Goal: Entertainment & Leisure: Browse casually

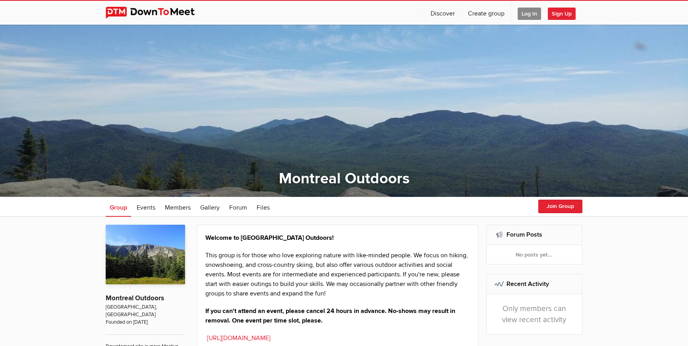
click at [529, 13] on span "Log In" at bounding box center [529, 14] width 23 height 12
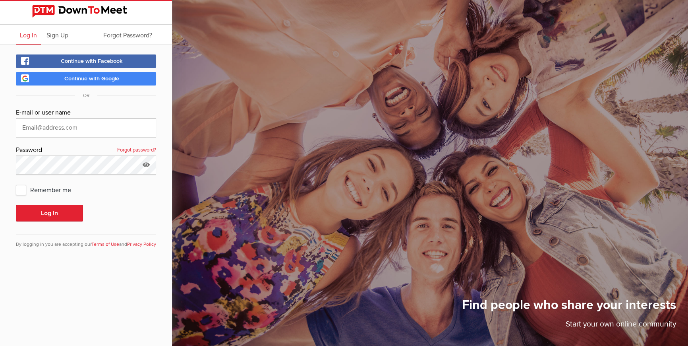
click at [95, 131] on input "text" at bounding box center [86, 127] width 140 height 19
type input "[EMAIL_ADDRESS][DOMAIN_NAME]"
click at [76, 215] on button "Log In" at bounding box center [49, 213] width 67 height 17
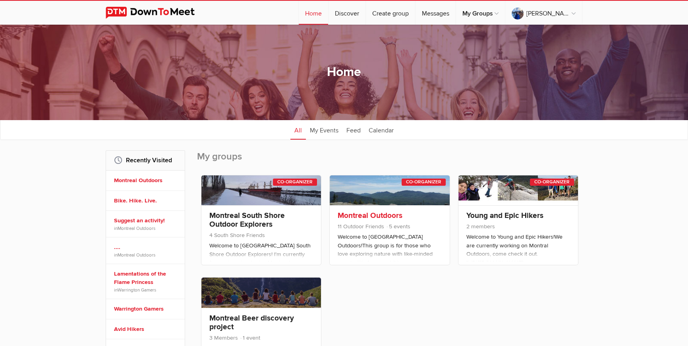
click at [376, 215] on link "Montreal Outdoors" at bounding box center [370, 216] width 65 height 10
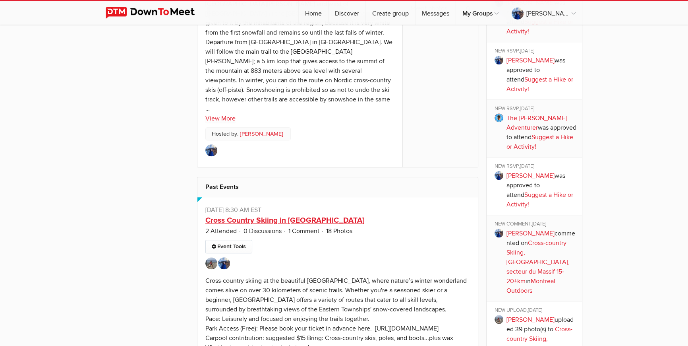
scroll to position [1127, 0]
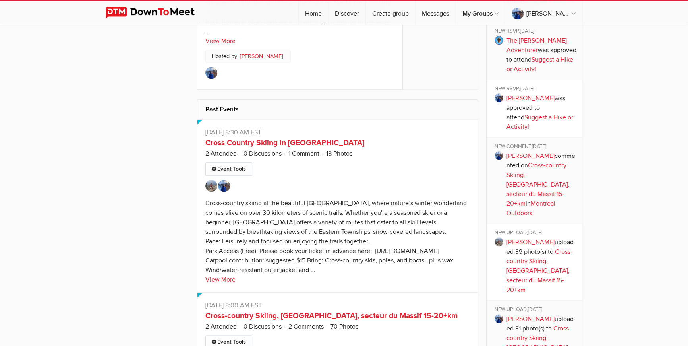
click at [319, 311] on link "Cross-country Skiing, [GEOGRAPHIC_DATA], secteur du Massif 15-20+km" at bounding box center [331, 316] width 252 height 10
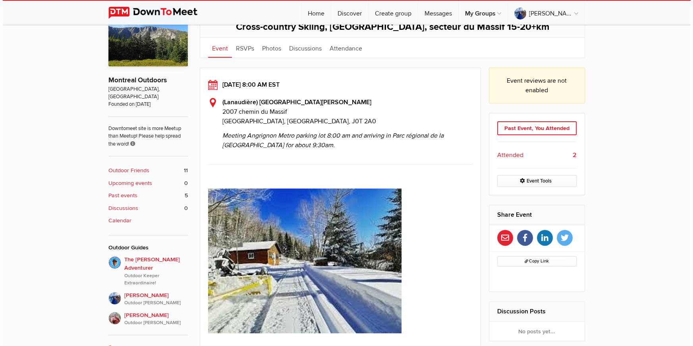
scroll to position [132, 0]
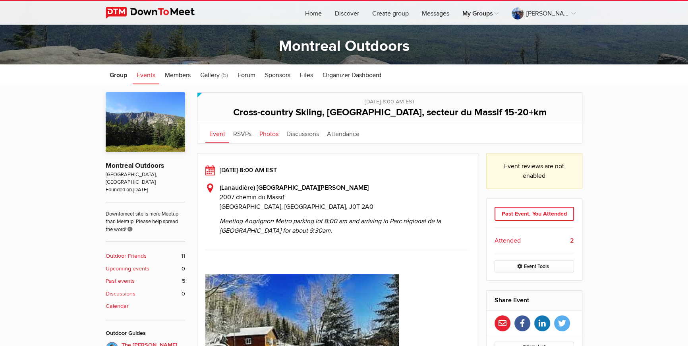
click at [269, 135] on link "Photos" at bounding box center [268, 133] width 27 height 20
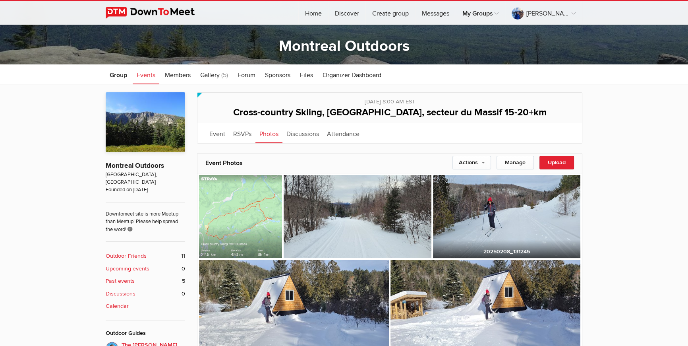
click at [523, 223] on img at bounding box center [506, 216] width 147 height 83
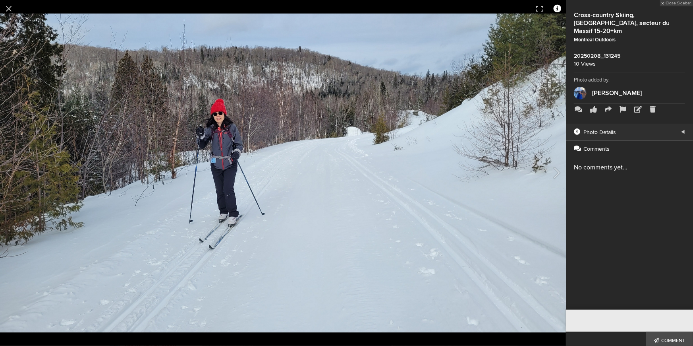
click at [557, 10] on span at bounding box center [557, 8] width 8 height 17
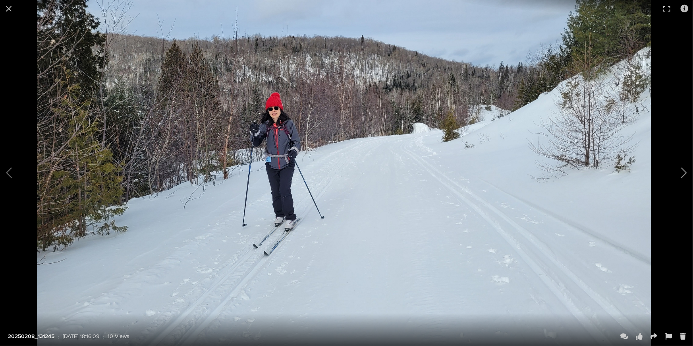
click at [683, 176] on button at bounding box center [673, 172] width 40 height 207
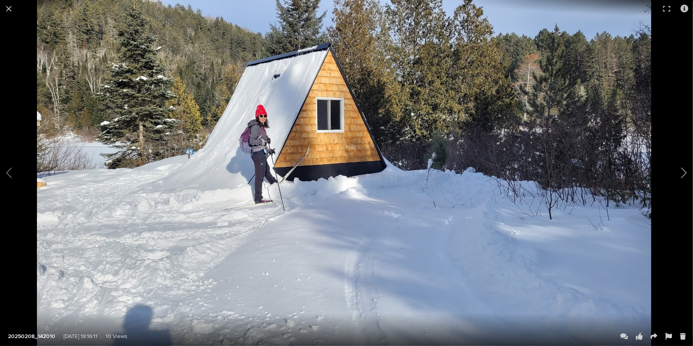
click at [683, 176] on button at bounding box center [673, 172] width 40 height 207
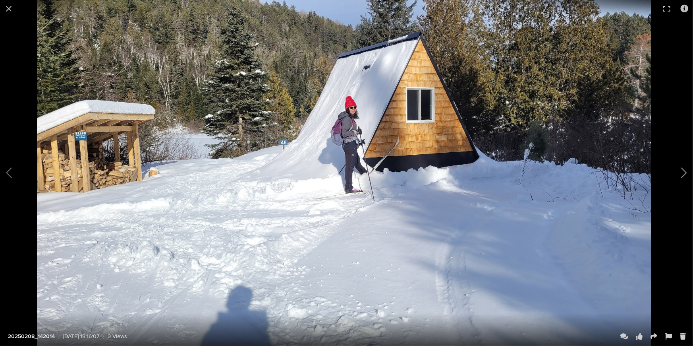
click at [683, 176] on button at bounding box center [673, 172] width 40 height 207
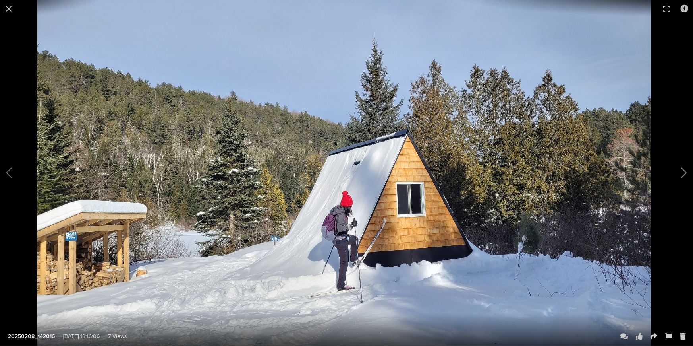
scroll to position [501, 0]
click at [683, 176] on button at bounding box center [673, 172] width 40 height 207
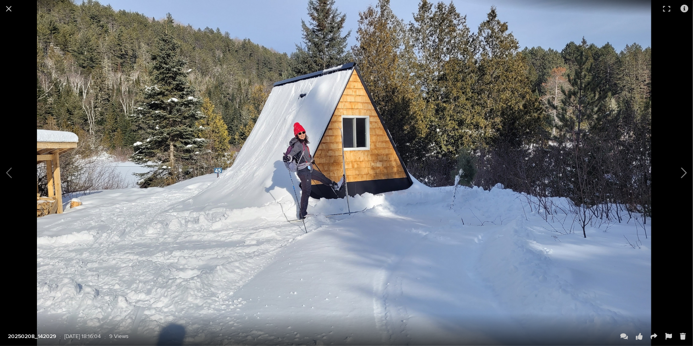
click at [683, 176] on button at bounding box center [673, 172] width 40 height 207
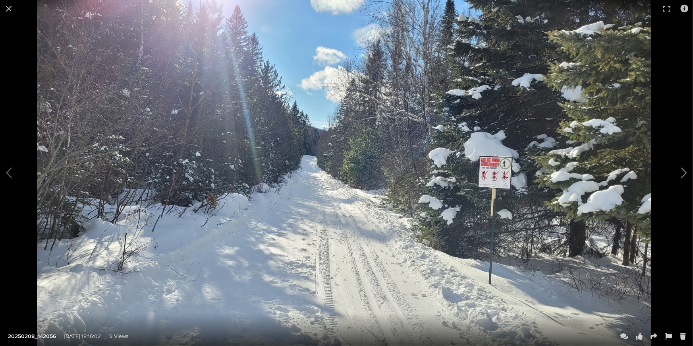
click at [683, 176] on button at bounding box center [673, 172] width 40 height 207
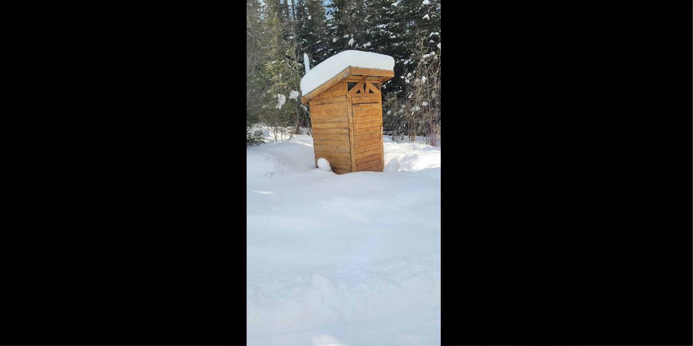
click at [683, 176] on button at bounding box center [673, 172] width 40 height 207
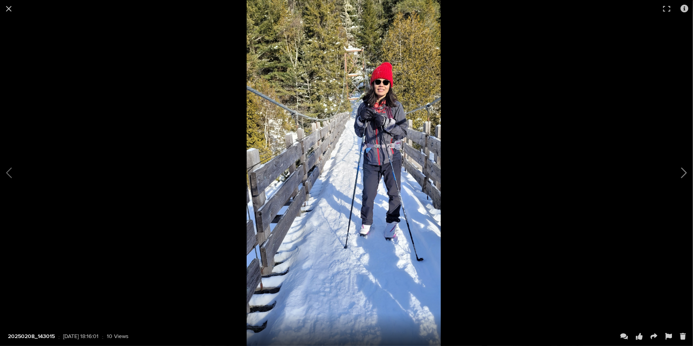
click at [682, 176] on button at bounding box center [673, 172] width 40 height 207
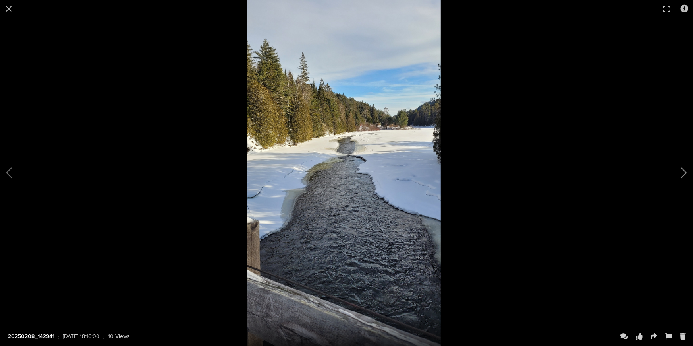
click at [682, 176] on button at bounding box center [673, 172] width 40 height 207
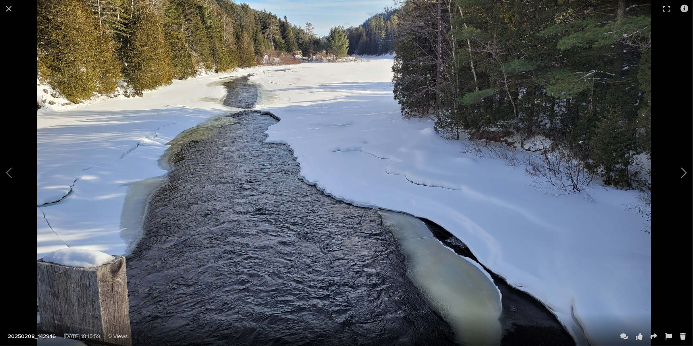
click at [682, 176] on button at bounding box center [673, 172] width 40 height 207
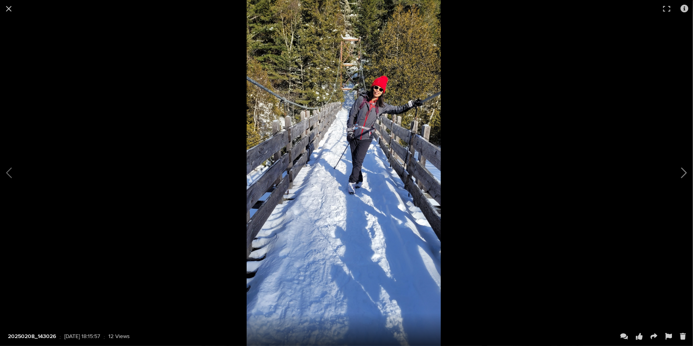
click at [682, 176] on button at bounding box center [673, 172] width 40 height 207
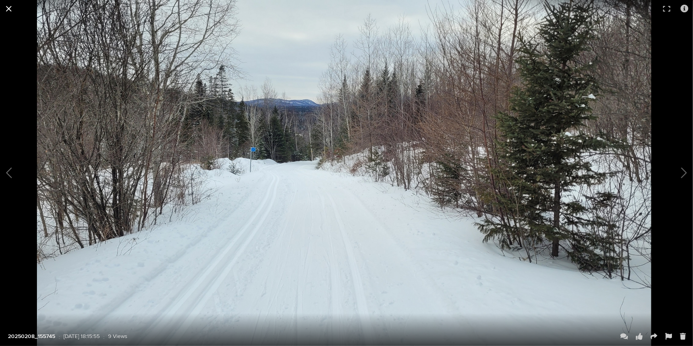
click at [9, 7] on button at bounding box center [8, 8] width 17 height 17
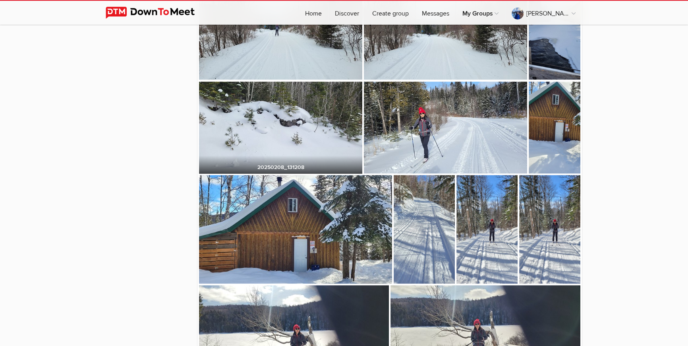
scroll to position [1019, 0]
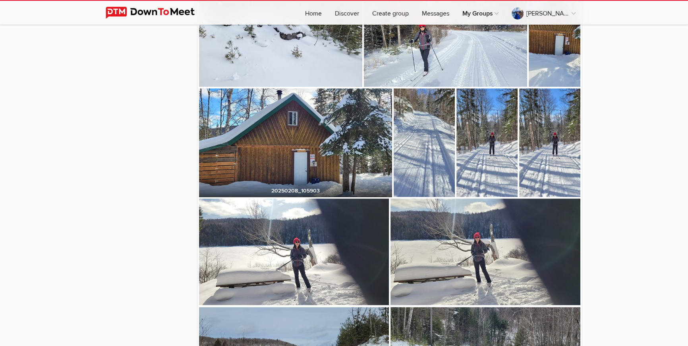
click at [302, 142] on img at bounding box center [295, 142] width 193 height 109
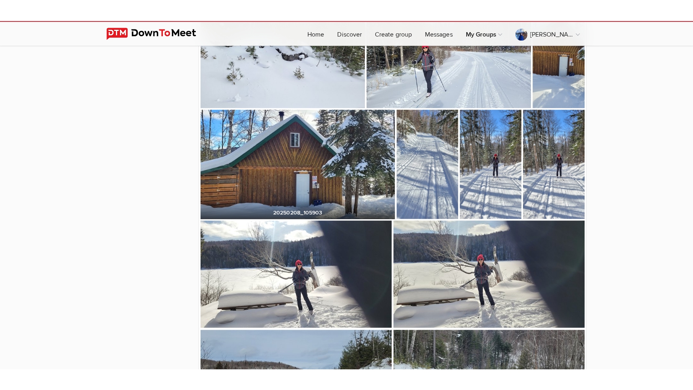
scroll to position [1021, 0]
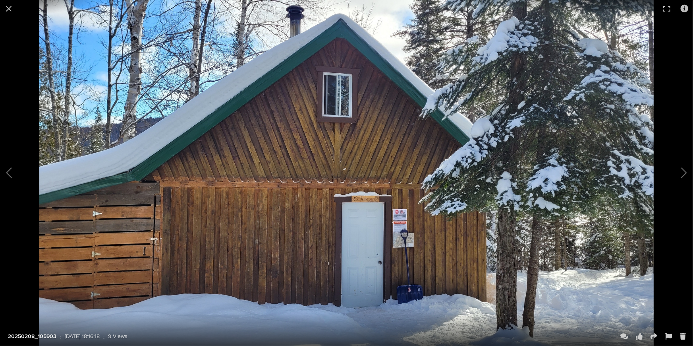
drag, startPoint x: 306, startPoint y: 140, endPoint x: 290, endPoint y: 151, distance: 19.2
click at [290, 151] on img at bounding box center [346, 173] width 615 height 346
click at [667, 11] on button at bounding box center [666, 8] width 17 height 17
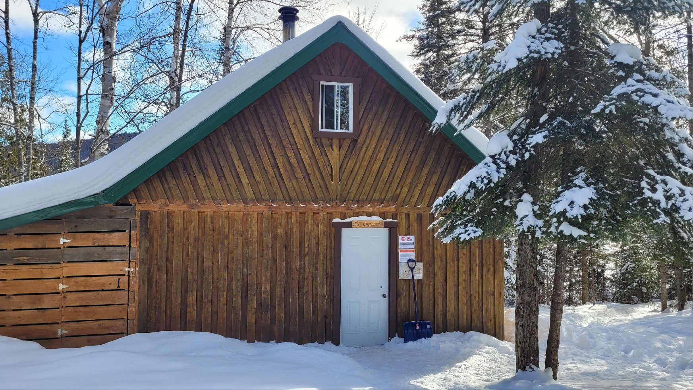
drag, startPoint x: 408, startPoint y: 124, endPoint x: 499, endPoint y: 68, distance: 107.3
click at [497, 68] on img at bounding box center [346, 195] width 693 height 390
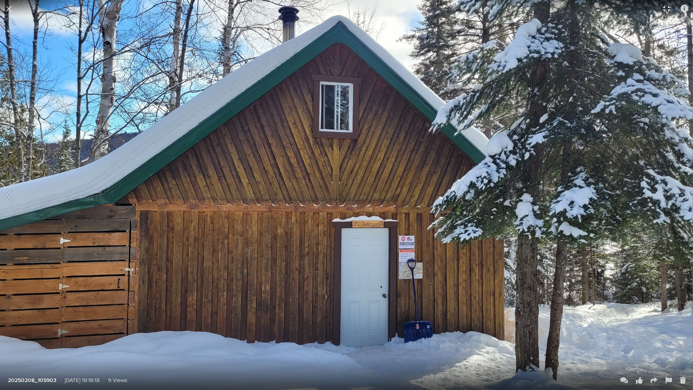
click at [667, 7] on button at bounding box center [666, 8] width 17 height 17
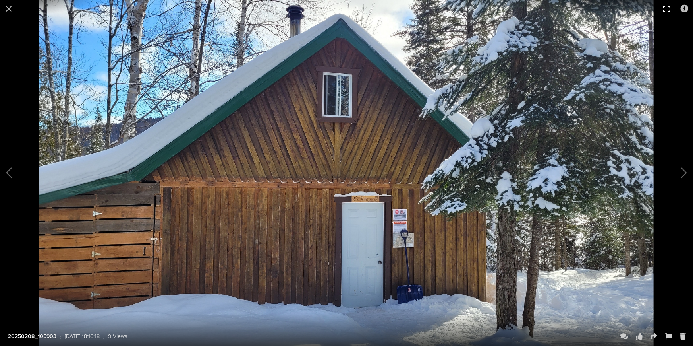
click at [665, 10] on button at bounding box center [666, 8] width 17 height 17
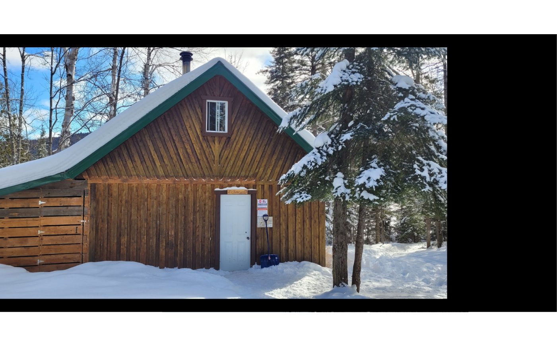
scroll to position [952, 0]
